Goal: Information Seeking & Learning: Find specific fact

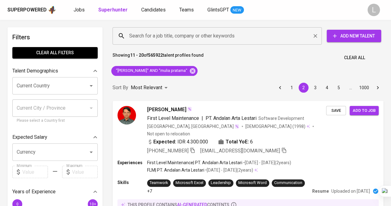
click at [149, 39] on input "Search for a job title, company or other keywords" at bounding box center [219, 36] width 182 height 12
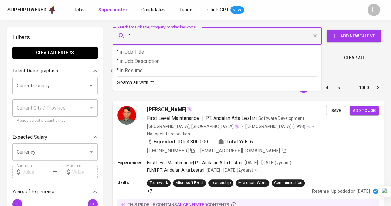
paste input "[PERSON_NAME]"
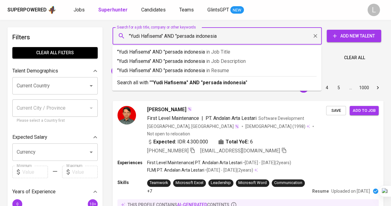
type input ""[PERSON_NAME]" AND "persada indonesia""
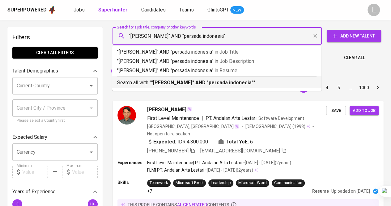
click at [227, 78] on div "Search all with " "[PERSON_NAME]" AND "persada indonesia" "" at bounding box center [217, 81] width 200 height 10
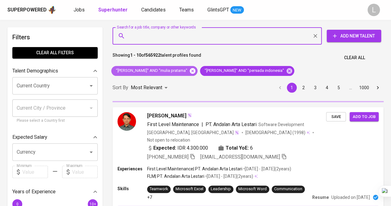
click at [192, 72] on icon at bounding box center [193, 71] width 6 height 6
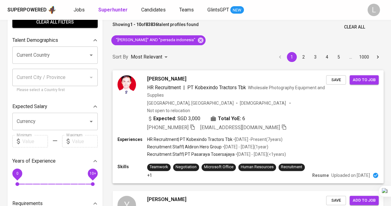
scroll to position [62, 0]
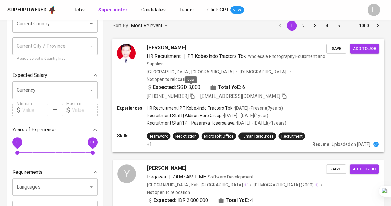
click at [191, 93] on icon "button" at bounding box center [193, 96] width 6 height 6
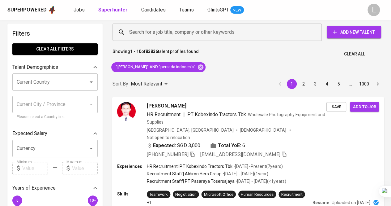
scroll to position [0, 0]
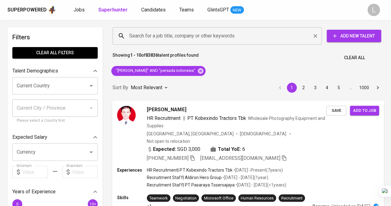
click at [206, 39] on input "Search for a job title, company or other keywords" at bounding box center [219, 36] width 182 height 12
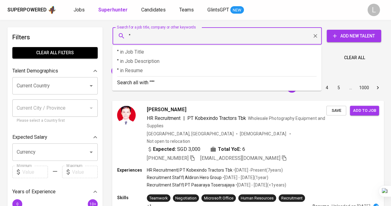
paste input "[PERSON_NAME]"
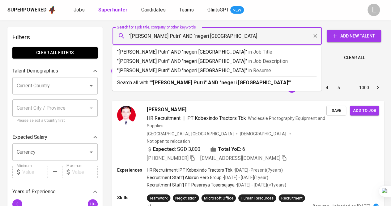
type input ""[PERSON_NAME] Putri" AND "negeri [GEOGRAPHIC_DATA]""
click at [214, 83] on b ""[PERSON_NAME] Putri" AND "negeri [GEOGRAPHIC_DATA]"" at bounding box center [220, 83] width 139 height 6
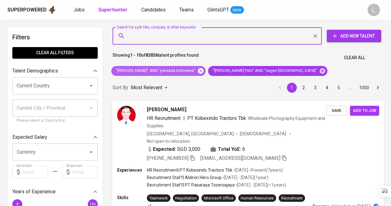
click at [198, 68] on icon at bounding box center [201, 71] width 6 height 6
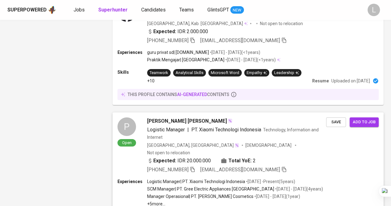
scroll to position [1181, 0]
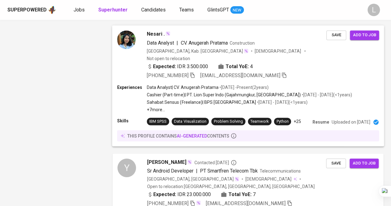
scroll to position [1127, 0]
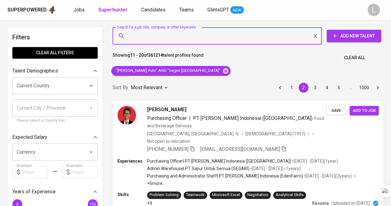
click at [198, 30] on input "Search for a job title, company or other keywords" at bounding box center [219, 36] width 182 height 12
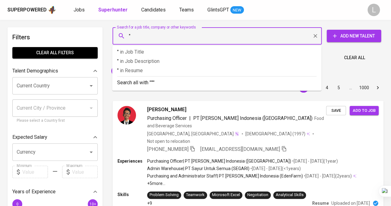
paste input "Tosca Inas [PERSON_NAME]"
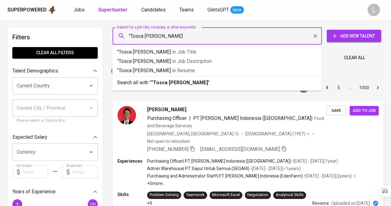
type input ""Tosca Inas [PERSON_NAME]""
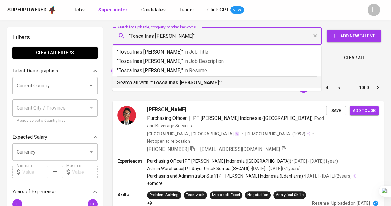
click at [194, 83] on b ""Tosca Inas [PERSON_NAME]"" at bounding box center [186, 83] width 70 height 6
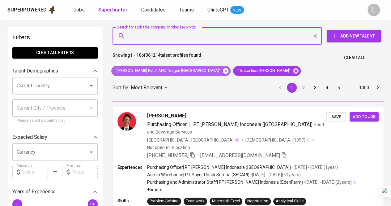
drag, startPoint x: 206, startPoint y: 70, endPoint x: 145, endPoint y: 1, distance: 92.3
click at [223, 70] on icon at bounding box center [226, 71] width 6 height 6
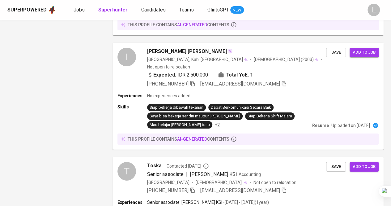
scroll to position [1071, 0]
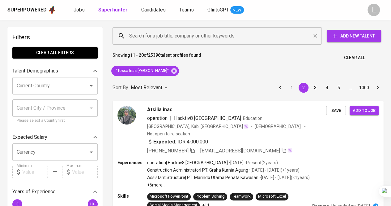
click at [174, 37] on input "Search for a job title, company or other keywords" at bounding box center [219, 36] width 182 height 12
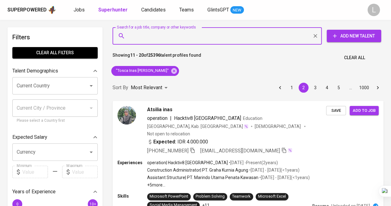
paste input "[EMAIL_ADDRESS][DOMAIN_NAME]"
type input "[EMAIL_ADDRESS][DOMAIN_NAME]"
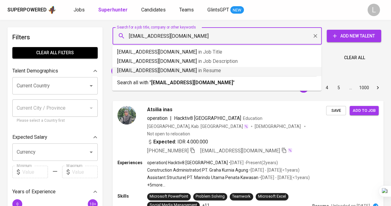
click at [175, 80] on b "[EMAIL_ADDRESS][DOMAIN_NAME]" at bounding box center [192, 83] width 82 height 6
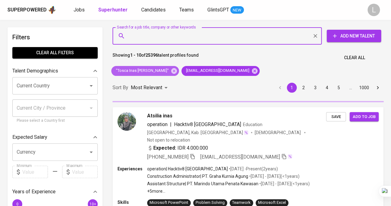
click at [171, 70] on icon at bounding box center [174, 71] width 6 height 6
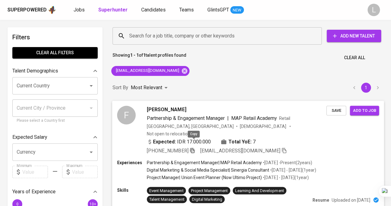
click at [193, 147] on icon "button" at bounding box center [193, 150] width 6 height 6
click at [168, 35] on input "Search for a job title, company or other keywords" at bounding box center [219, 36] width 182 height 12
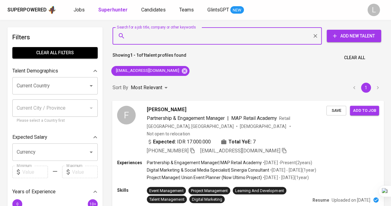
paste input "[EMAIL_ADDRESS][DOMAIN_NAME]"
type input "[EMAIL_ADDRESS][DOMAIN_NAME]"
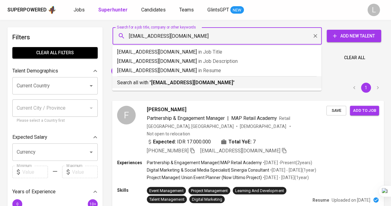
click at [176, 85] on b "[EMAIL_ADDRESS][DOMAIN_NAME]" at bounding box center [192, 83] width 82 height 6
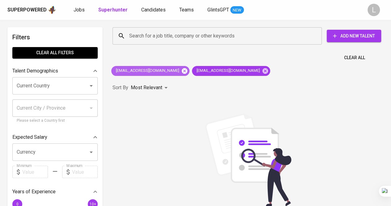
click at [181, 68] on icon at bounding box center [184, 70] width 7 height 7
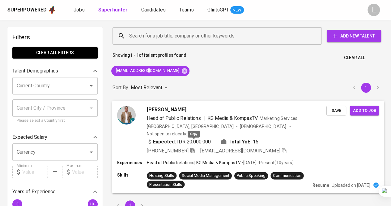
click at [193, 147] on icon "button" at bounding box center [193, 150] width 6 height 6
click at [142, 39] on input "Search for a job title, company or other keywords" at bounding box center [219, 36] width 182 height 12
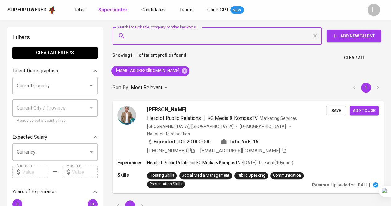
paste input "dineuwidya8@gmail.com"
type input "dineuwidya8@gmail.com"
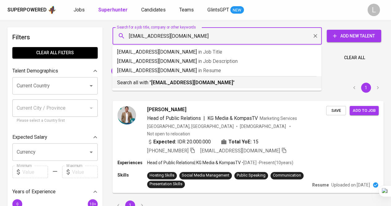
click at [165, 82] on b "dineuwidya8@gmail.com" at bounding box center [192, 83] width 82 height 6
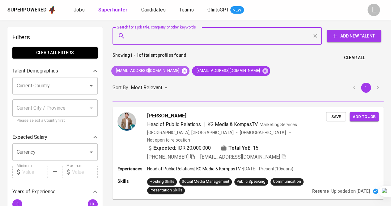
click at [182, 68] on icon at bounding box center [185, 71] width 6 height 6
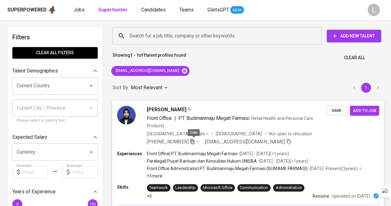
click at [193, 140] on icon "button" at bounding box center [192, 141] width 4 height 5
click at [161, 41] on input "Search for a job title, company or other keywords" at bounding box center [219, 36] width 182 height 12
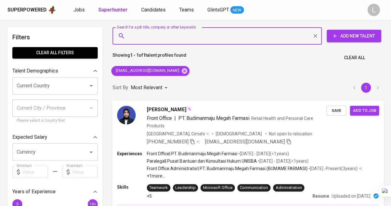
paste input "nursyifa.tassya@gmail.com"
type input "nursyifa.tassya@gmail.com"
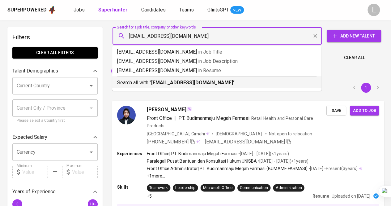
click at [173, 85] on b "nursyifa.tassya@gmail.com" at bounding box center [192, 83] width 82 height 6
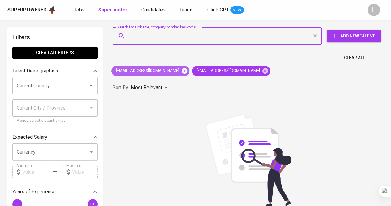
click at [182, 72] on icon at bounding box center [185, 71] width 6 height 6
